Goal: Task Accomplishment & Management: Use online tool/utility

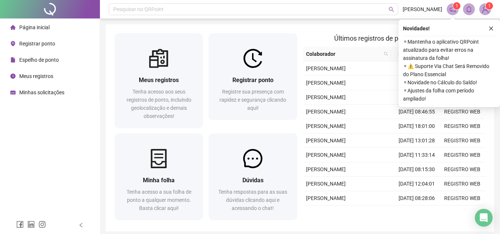
click at [36, 45] on span "Registrar ponto" at bounding box center [37, 44] width 36 height 6
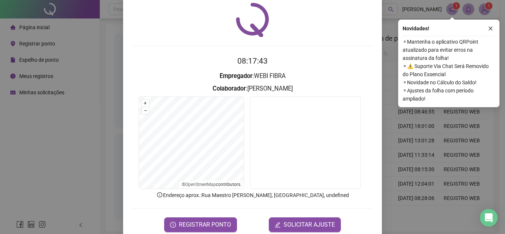
scroll to position [37, 0]
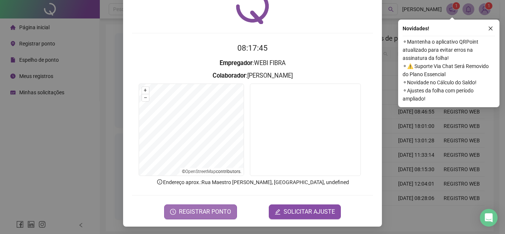
click at [219, 207] on button "REGISTRAR PONTO" at bounding box center [200, 212] width 73 height 15
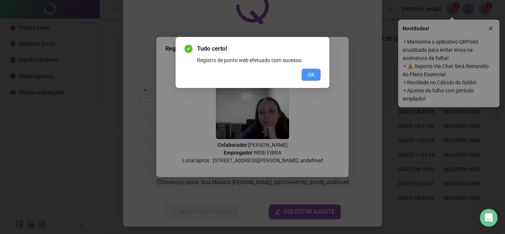
click at [314, 74] on span "OK" at bounding box center [311, 75] width 7 height 8
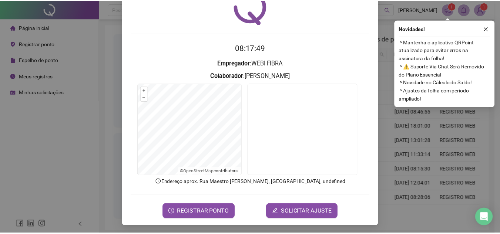
scroll to position [0, 0]
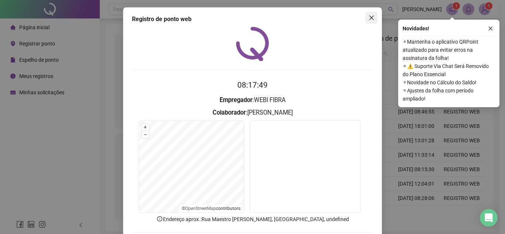
click at [367, 21] on button "Close" at bounding box center [372, 18] width 12 height 12
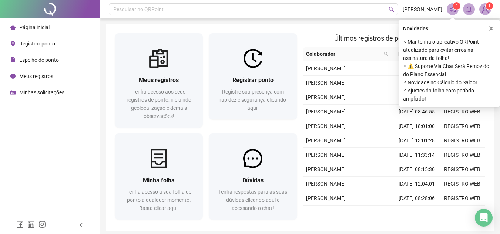
click at [368, 21] on div "Pesquisar no QRPoint [PERSON_NAME] 1 1 Meus registros Tenha acesso aos seus reg…" at bounding box center [300, 131] width 400 height 263
